Goal: Navigation & Orientation: Find specific page/section

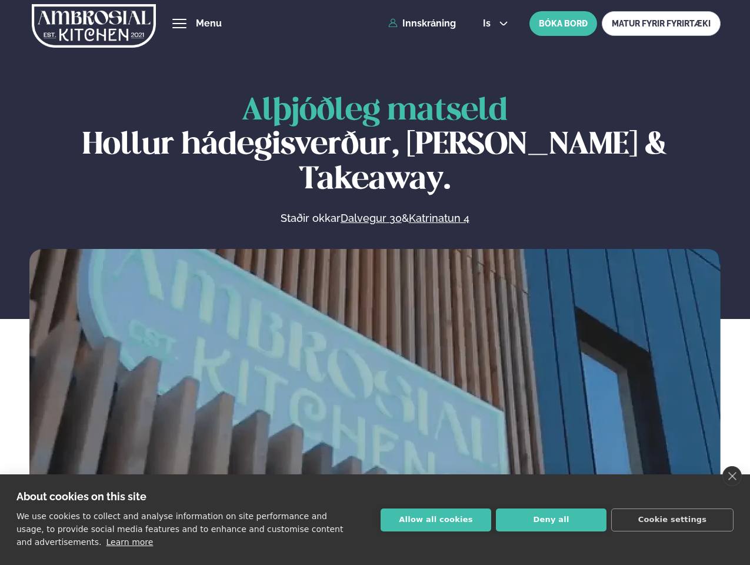
click at [732, 476] on link "close" at bounding box center [732, 476] width 19 height 20
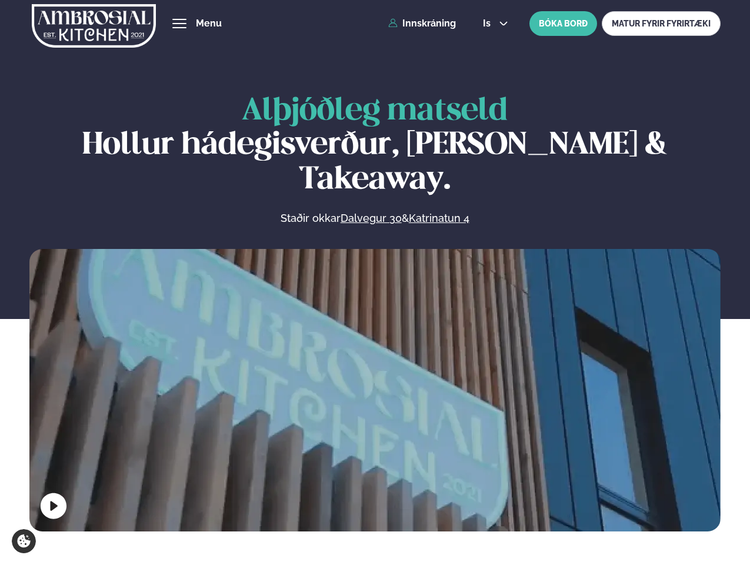
click at [179, 24] on span "hamburger" at bounding box center [179, 23] width 11 height 11
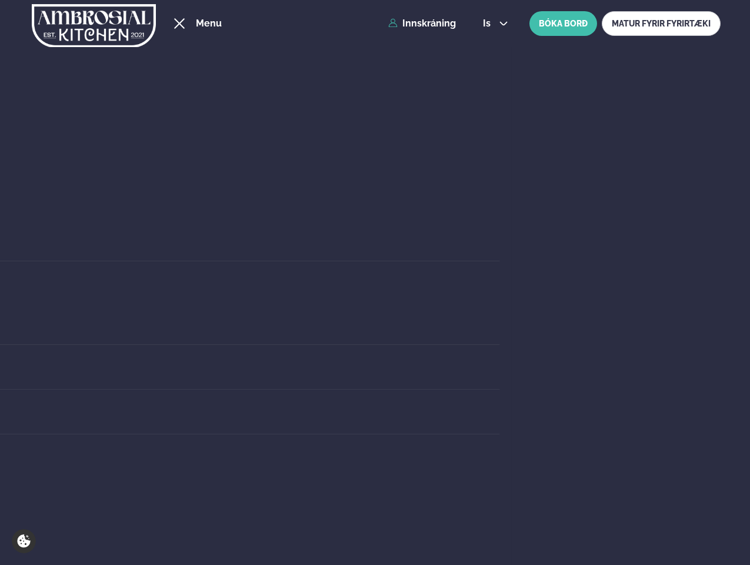
click at [494, 24] on span "is" at bounding box center [488, 23] width 11 height 9
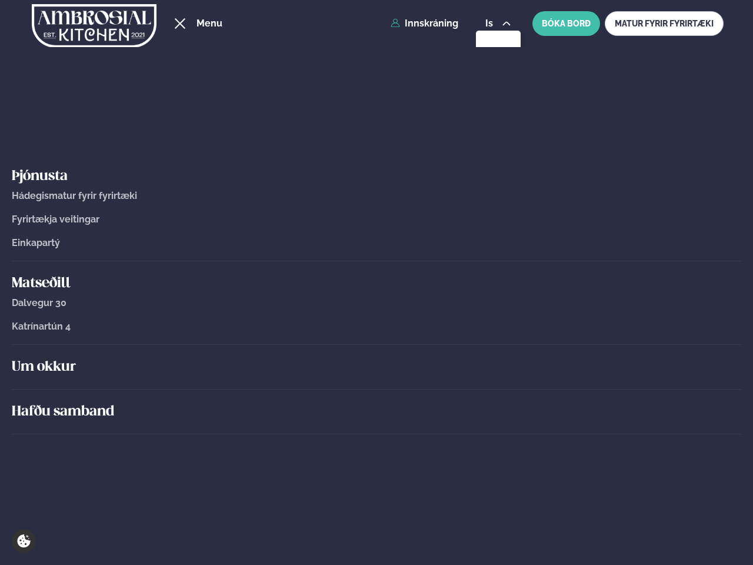
click at [375, 387] on div "Um okkur" at bounding box center [377, 367] width 730 height 45
